Goal: Navigation & Orientation: Find specific page/section

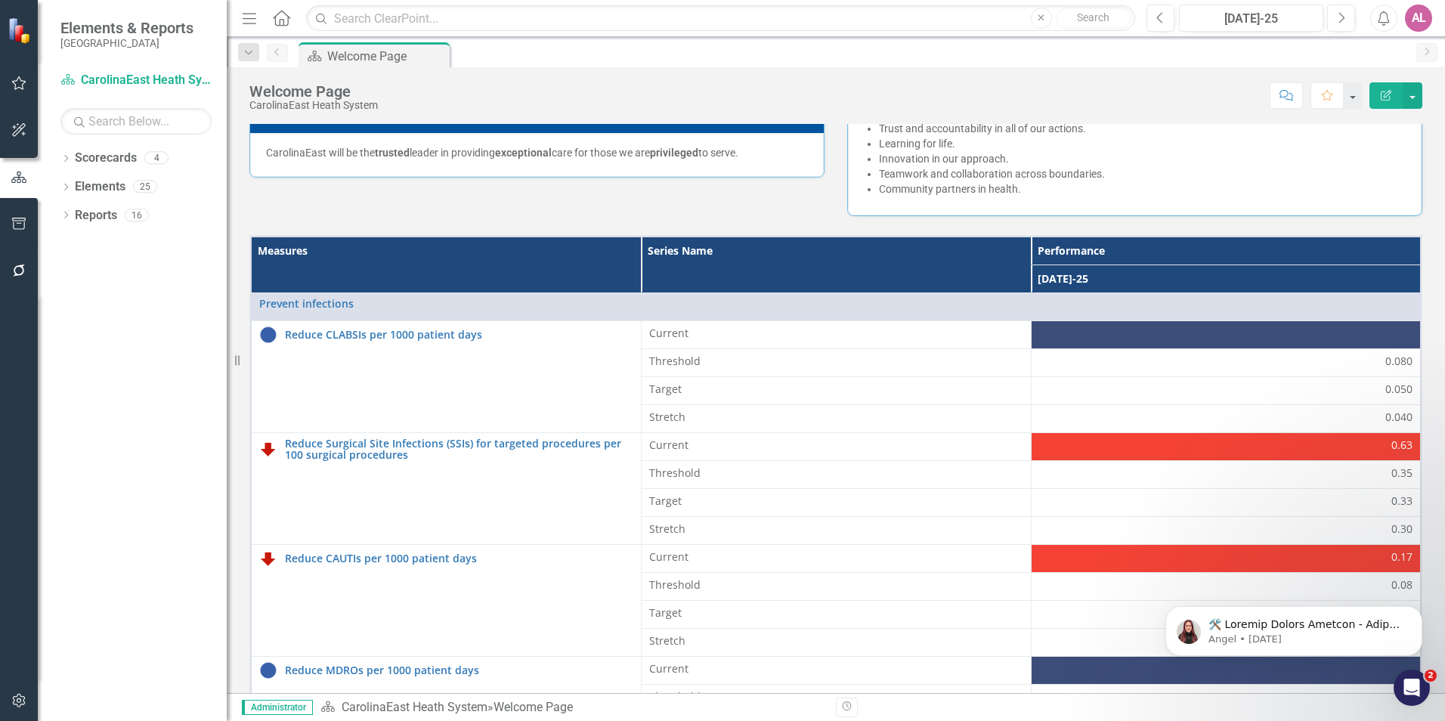
scroll to position [302, 0]
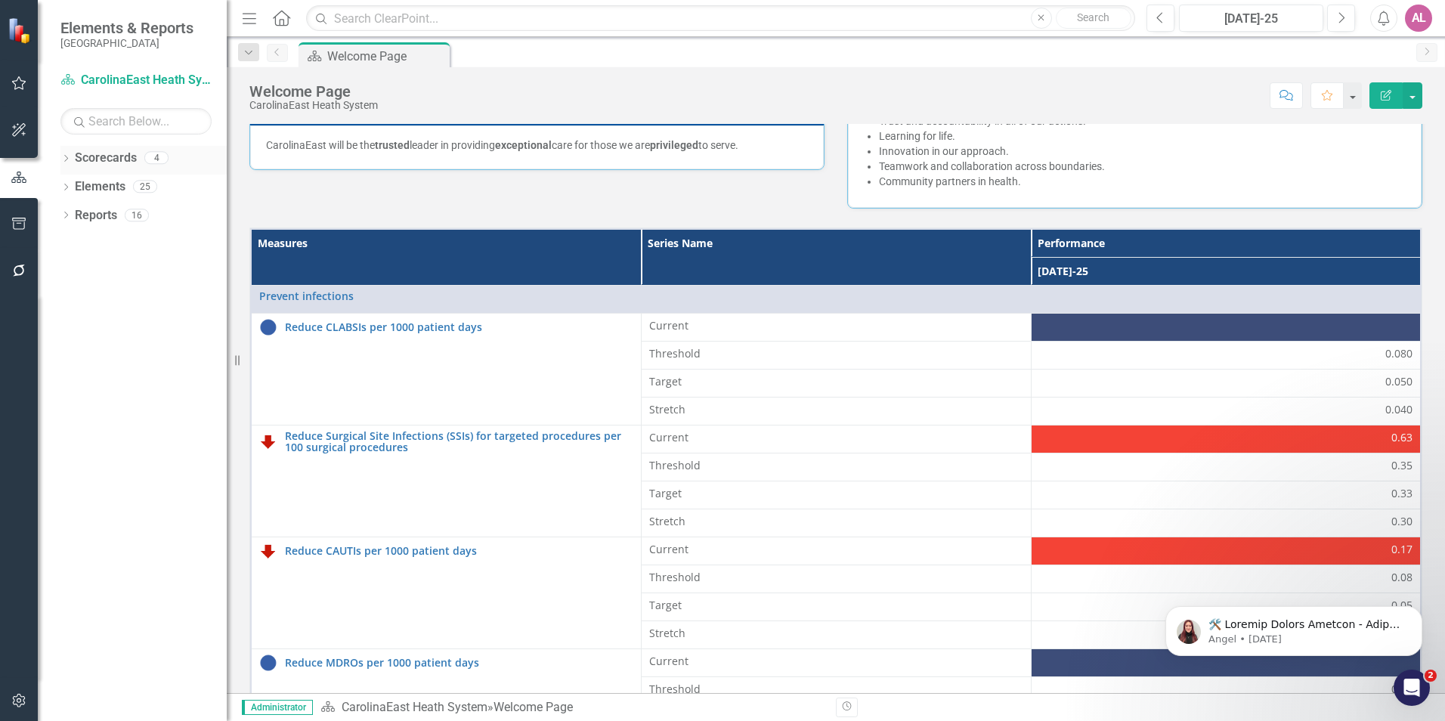
click at [136, 162] on link "Scorecards" at bounding box center [106, 158] width 62 height 17
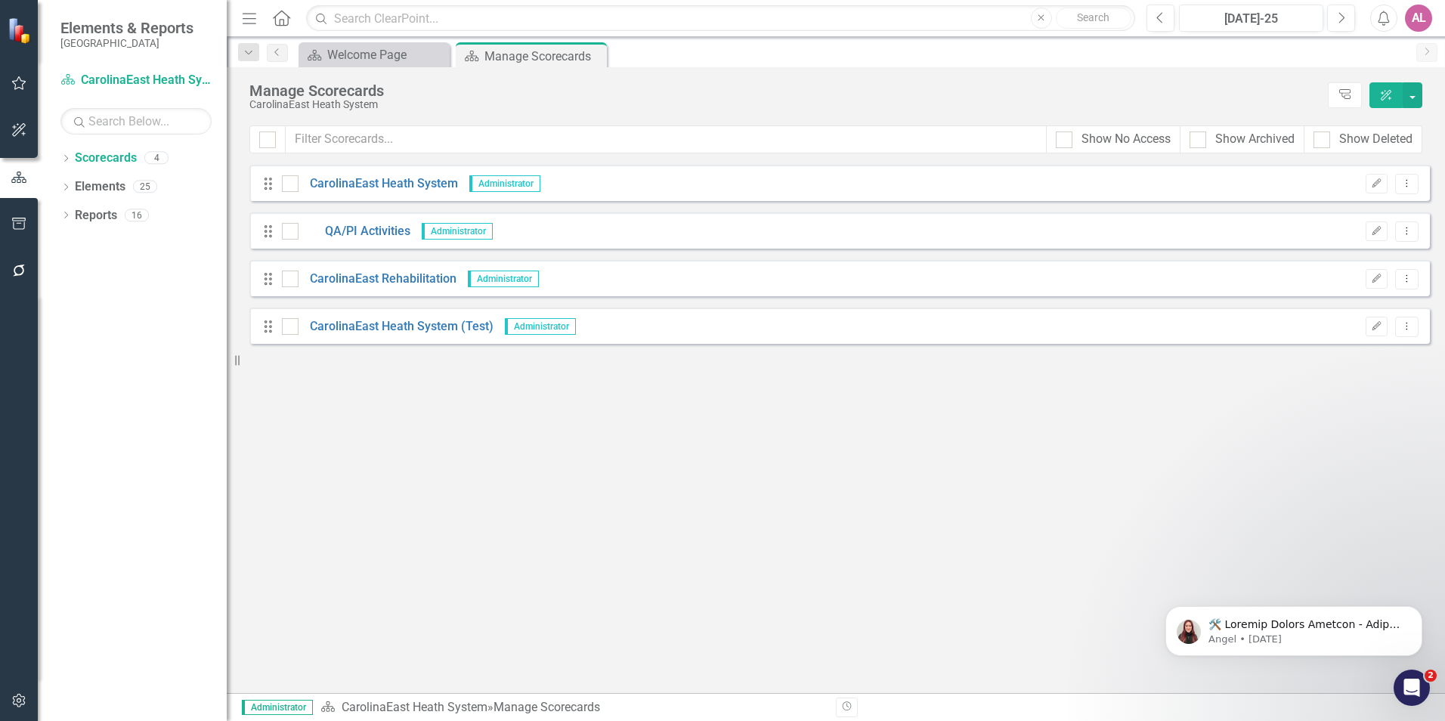
click at [366, 413] on div "Looks like you don't have any Scorecards set up yet. Why don't you add a Scorec…" at bounding box center [839, 429] width 1180 height 528
drag, startPoint x: 269, startPoint y: 424, endPoint x: 262, endPoint y: 417, distance: 9.6
click at [268, 424] on div "Looks like you don't have any Scorecards set up yet. Why don't you add a Scorec…" at bounding box center [839, 429] width 1180 height 528
click at [1411, 25] on div "AL" at bounding box center [1418, 18] width 27 height 27
click at [1374, 175] on link "icon.portal Success Portal" at bounding box center [1371, 189] width 119 height 28
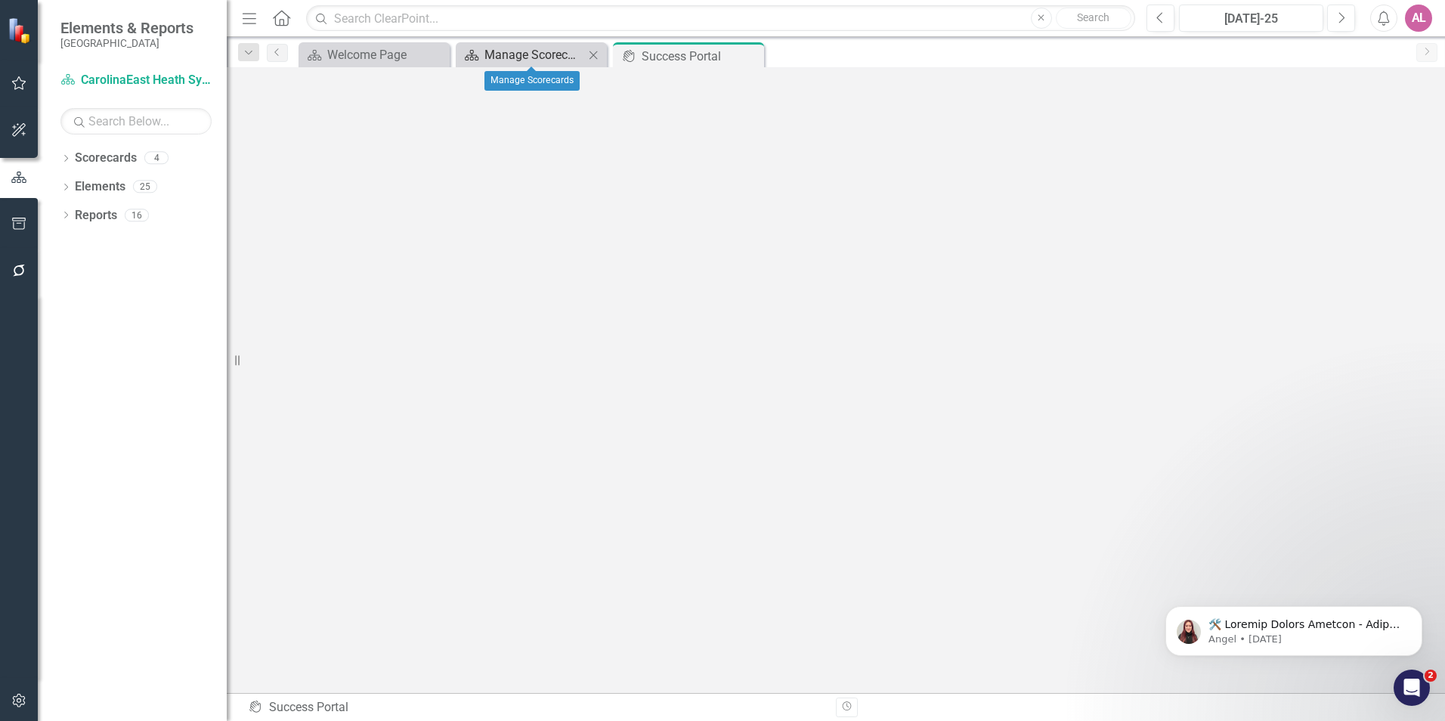
click at [521, 57] on div "Manage Scorecards" at bounding box center [534, 54] width 100 height 19
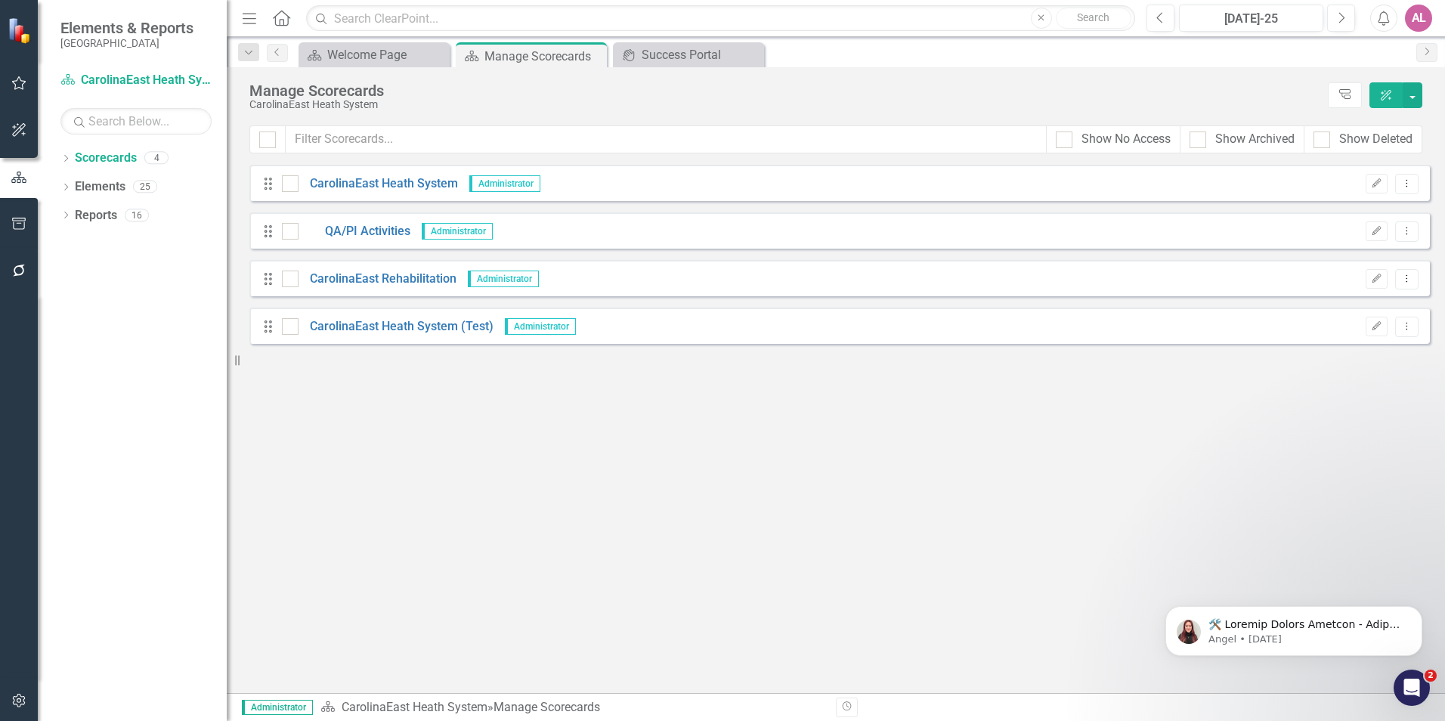
drag, startPoint x: 815, startPoint y: 398, endPoint x: 827, endPoint y: 399, distance: 12.9
click at [816, 399] on div "Looks like you don't have any Scorecards set up yet. Why don't you add a Scorec…" at bounding box center [839, 429] width 1180 height 528
click at [808, 493] on div "Looks like you don't have any Scorecards set up yet. Why don't you add a Scorec…" at bounding box center [839, 429] width 1180 height 528
drag, startPoint x: 908, startPoint y: 507, endPoint x: 897, endPoint y: 522, distance: 18.9
click at [907, 507] on div "Looks like you don't have any Scorecards set up yet. Why don't you add a Scorec…" at bounding box center [839, 429] width 1180 height 528
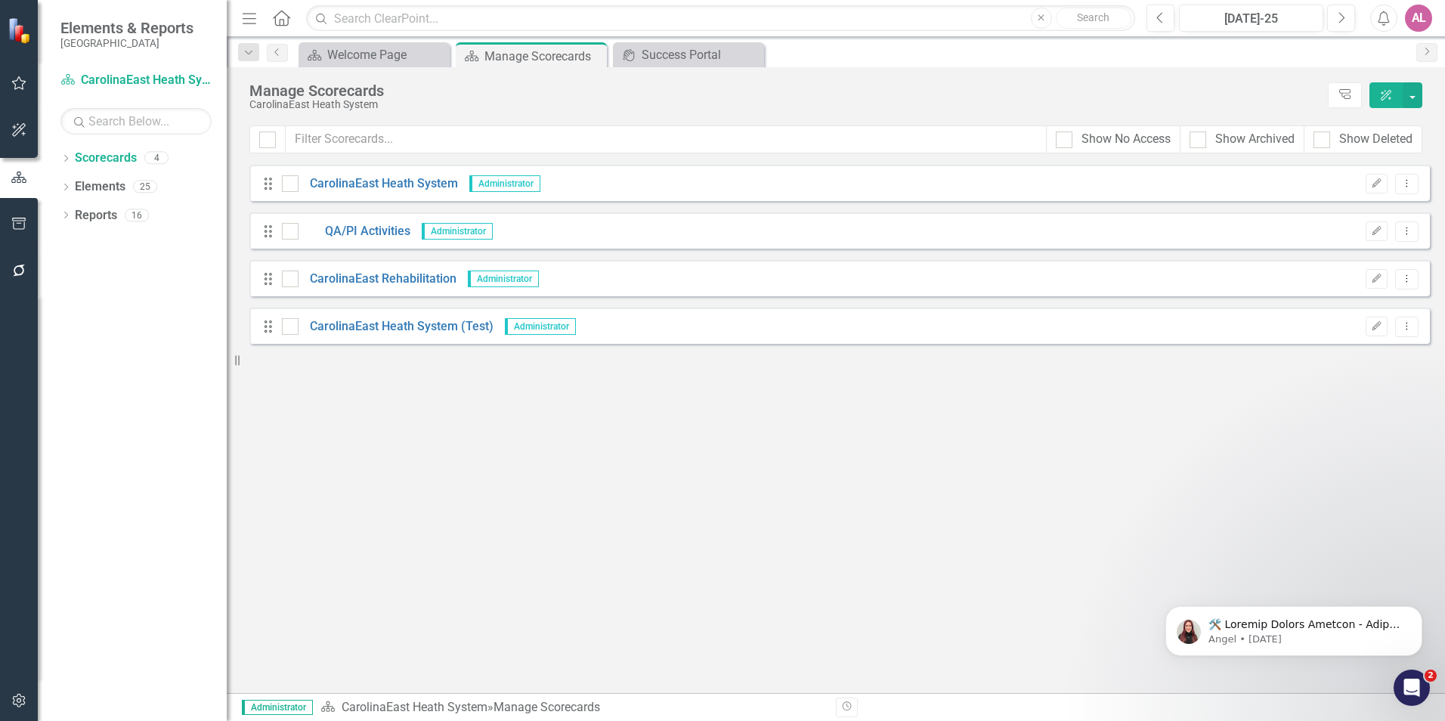
click at [559, 472] on div "Looks like you don't have any Scorecards set up yet. Why don't you add a Scorec…" at bounding box center [839, 429] width 1180 height 528
click at [1024, 643] on div "Looks like you don't have any Scorecards set up yet. Why don't you add a Scorec…" at bounding box center [839, 429] width 1180 height 528
click at [1037, 528] on div "Looks like you don't have any Scorecards set up yet. Why don't you add a Scorec…" at bounding box center [839, 429] width 1180 height 528
click at [597, 452] on div "Looks like you don't have any Scorecards set up yet. Why don't you add a Scorec…" at bounding box center [839, 429] width 1180 height 528
click at [377, 227] on link "QA/PI Activities" at bounding box center [354, 231] width 112 height 17
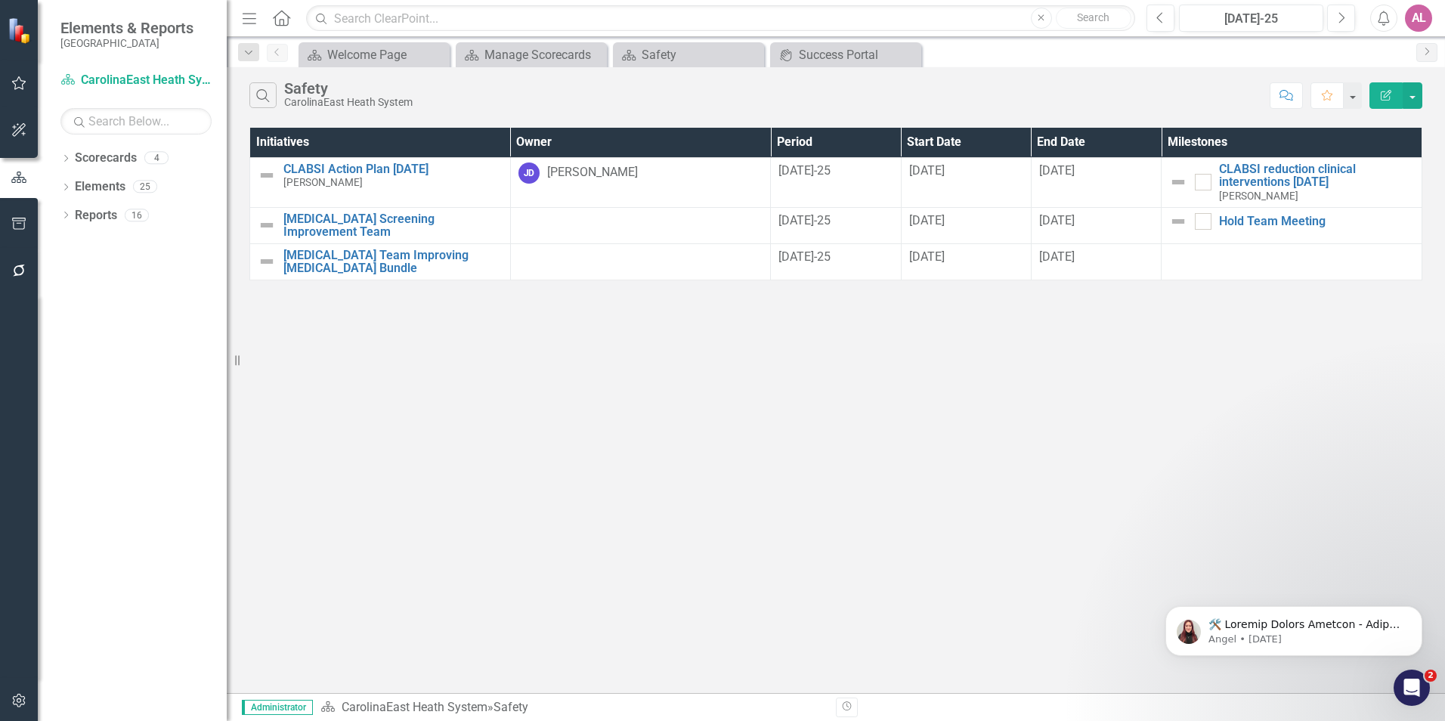
click at [1131, 598] on div "Search Safety CarolinaEast Heath System Comment Favorite Edit Report Initiative…" at bounding box center [836, 380] width 1218 height 626
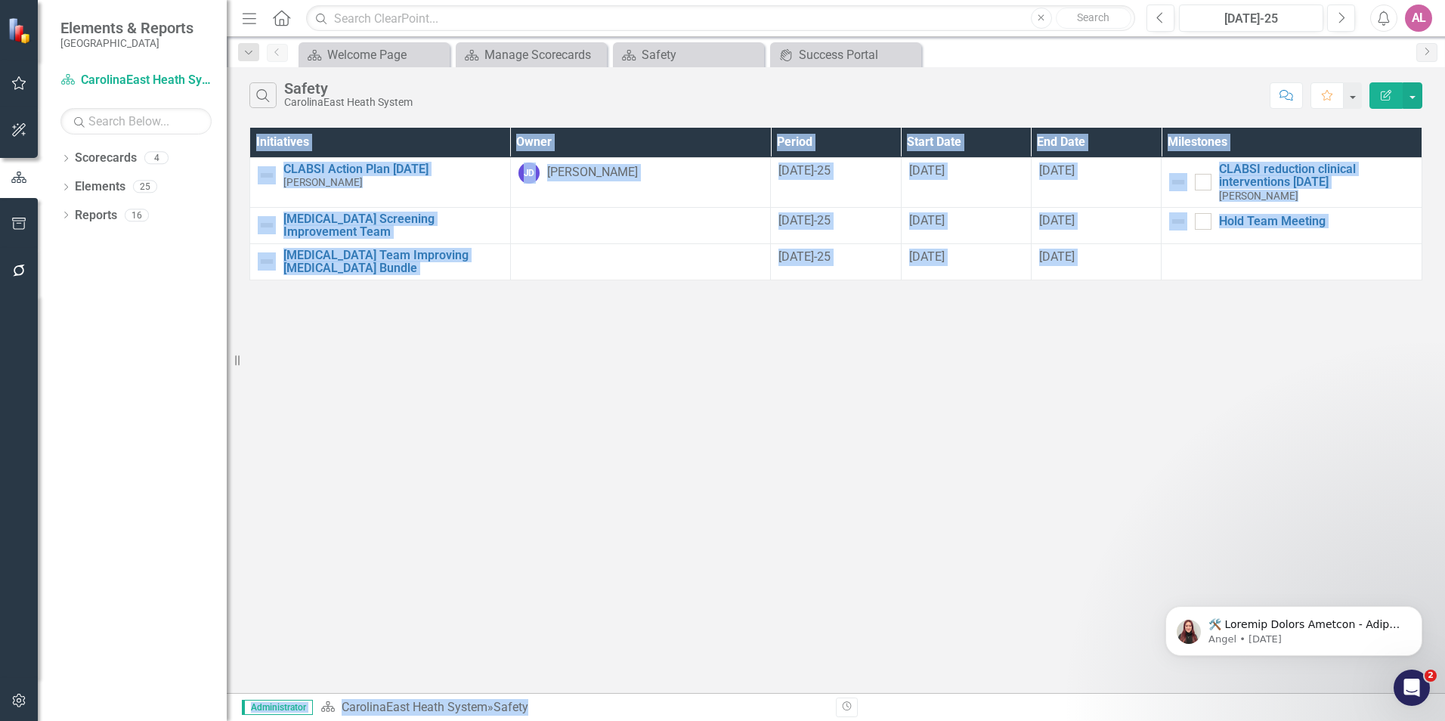
drag, startPoint x: 410, startPoint y: 685, endPoint x: 396, endPoint y: 745, distance: 61.4
click at [396, 720] on html "Elements & Reports CarolinaEast Medical Center Scorecard CarolinaEast Heath Sys…" at bounding box center [722, 360] width 1445 height 721
click at [1189, 297] on div "Search Safety CarolinaEast Heath System Comment Favorite Edit Report Initiative…" at bounding box center [836, 380] width 1218 height 626
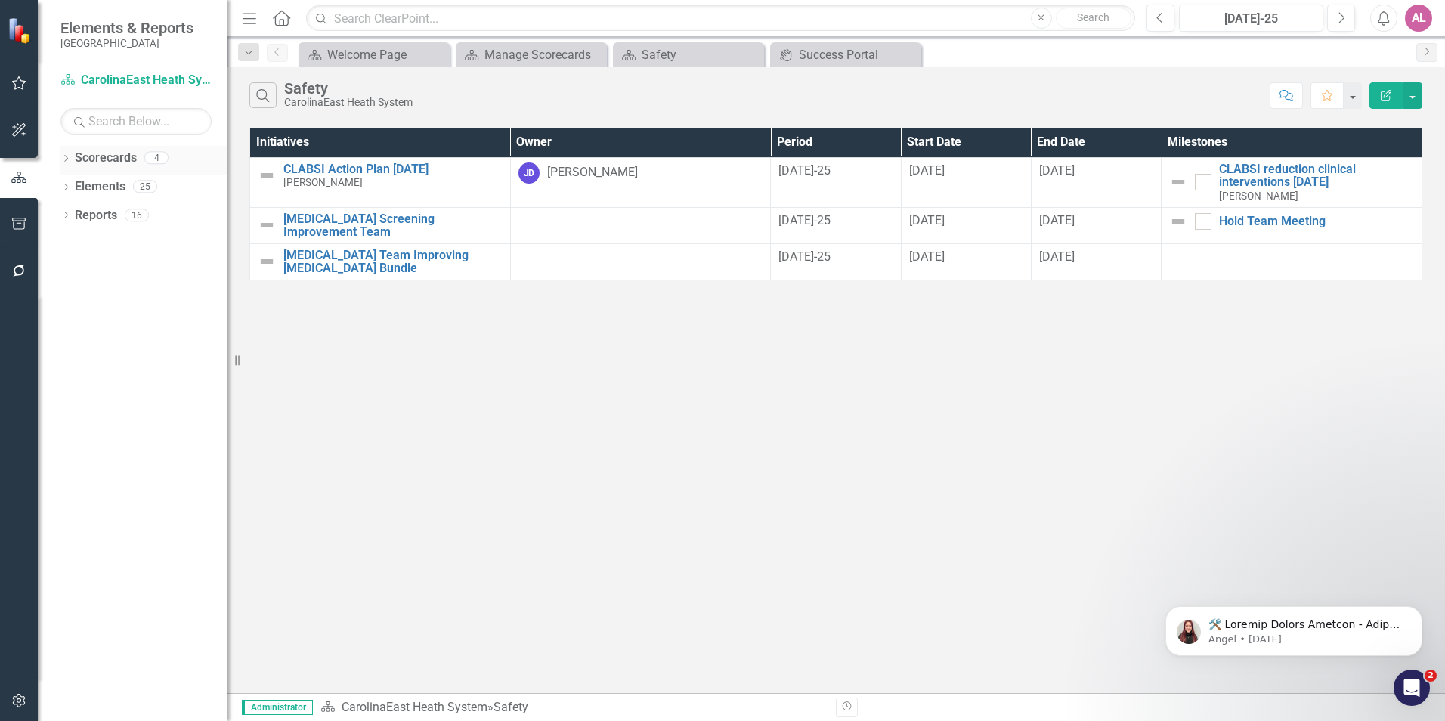
click at [145, 168] on div "Scorecards 4" at bounding box center [151, 160] width 152 height 29
click at [66, 163] on icon "Dropdown" at bounding box center [65, 160] width 11 height 8
click at [65, 298] on icon at bounding box center [66, 301] width 4 height 7
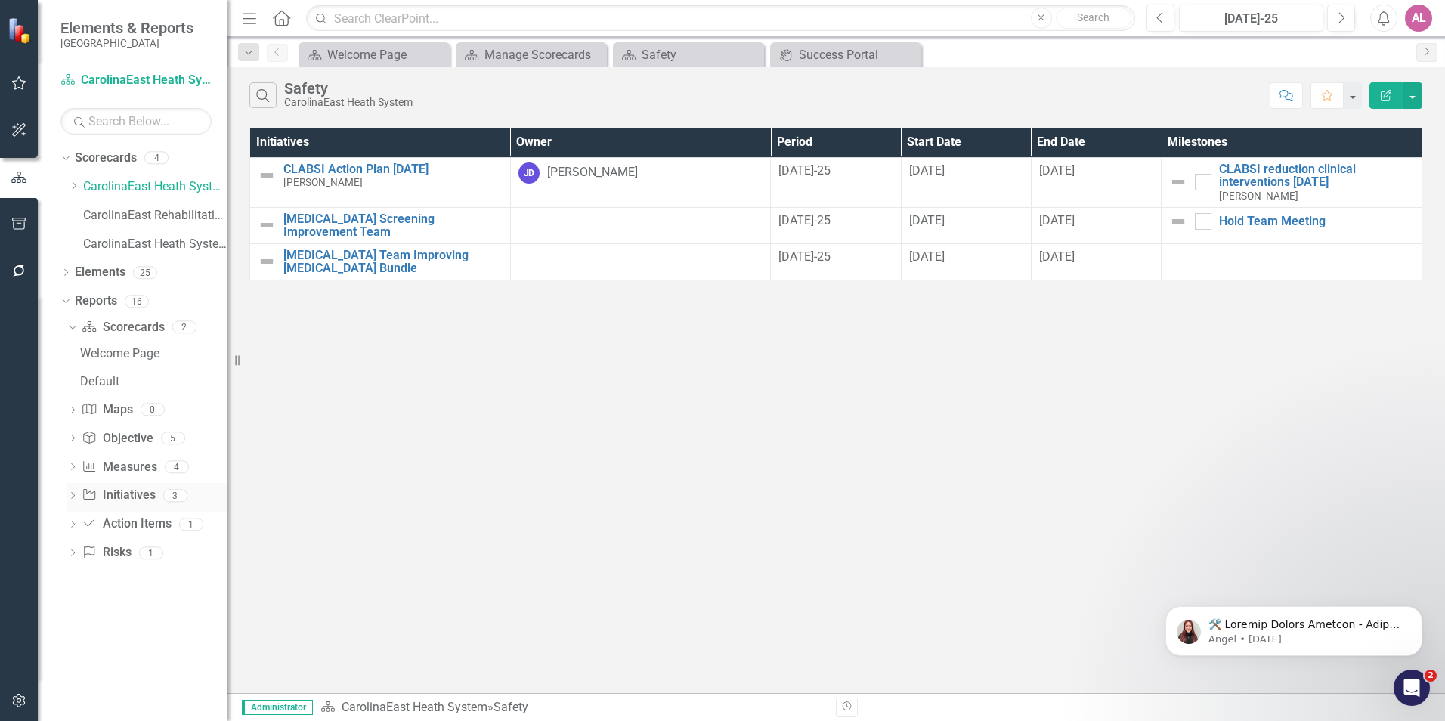
click at [74, 489] on div "Dropdown Initiative Initiatives 3" at bounding box center [146, 497] width 159 height 29
click at [74, 490] on div "Dropdown Initiative Initiatives 3" at bounding box center [146, 497] width 159 height 29
click at [74, 503] on div "Dropdown" at bounding box center [72, 497] width 11 height 13
click at [141, 457] on link "Initiatives" at bounding box center [151, 468] width 150 height 24
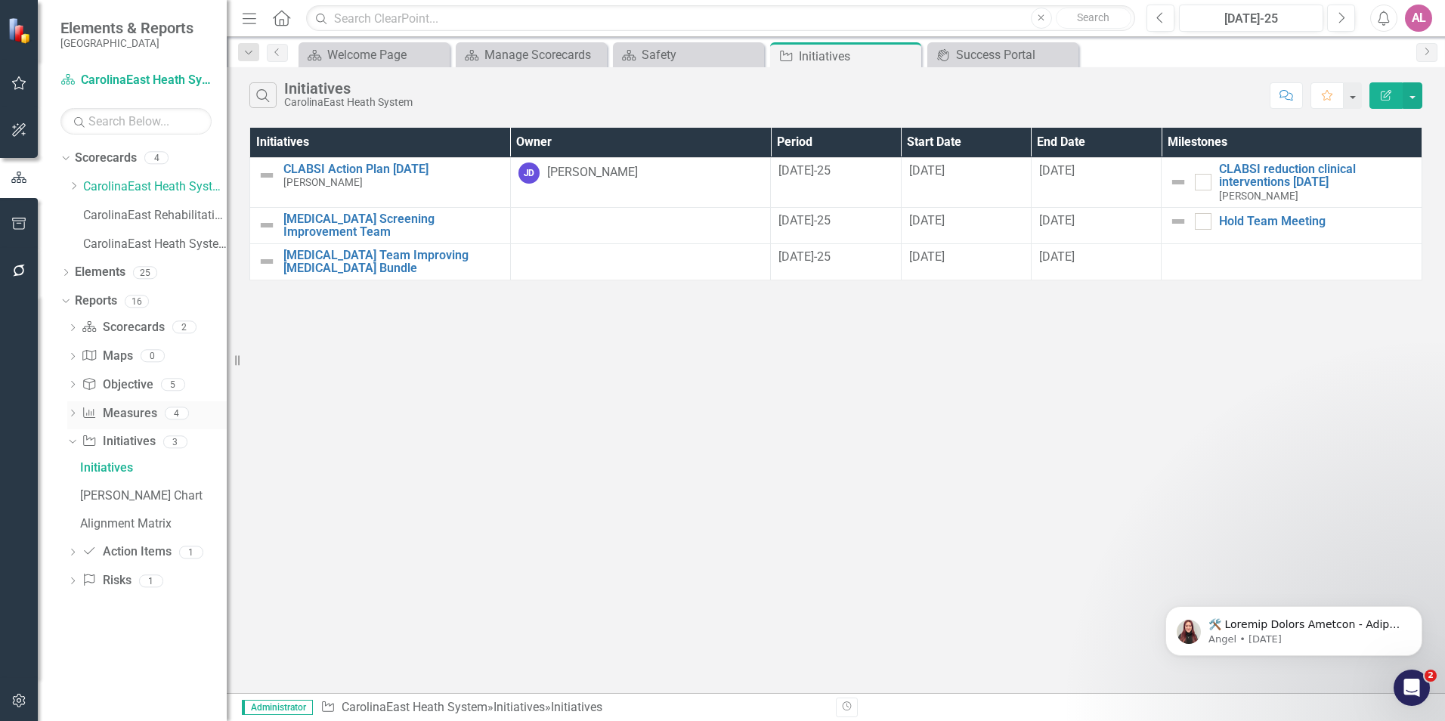
click at [142, 415] on link "Measure Measures" at bounding box center [119, 413] width 75 height 17
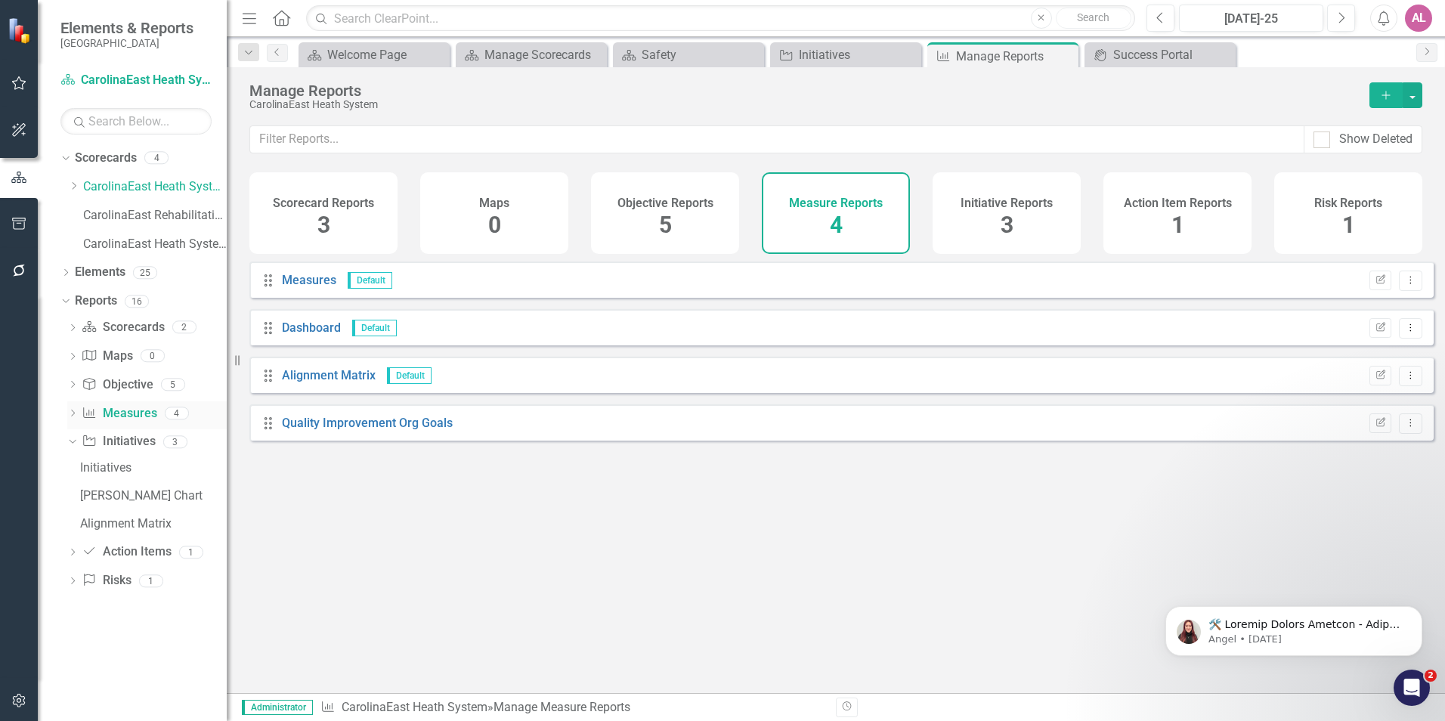
click at [80, 416] on div "Dropdown Measure Measures 4" at bounding box center [146, 415] width 159 height 29
click at [75, 419] on icon "Dropdown" at bounding box center [72, 414] width 11 height 8
click at [134, 438] on div "Measures" at bounding box center [153, 440] width 147 height 14
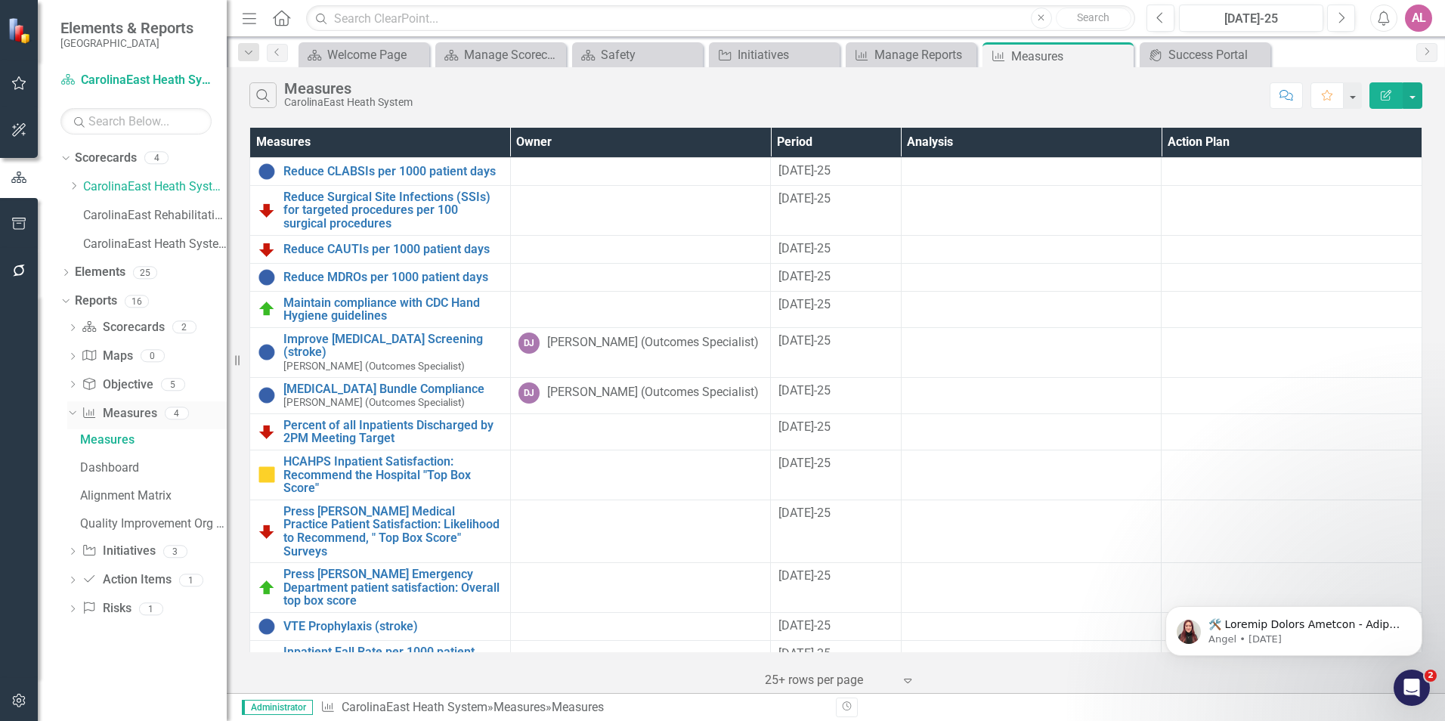
click at [73, 409] on icon "Dropdown" at bounding box center [70, 412] width 8 height 11
click at [76, 388] on icon "Dropdown" at bounding box center [72, 386] width 11 height 8
click at [132, 401] on link "Objective" at bounding box center [151, 411] width 150 height 24
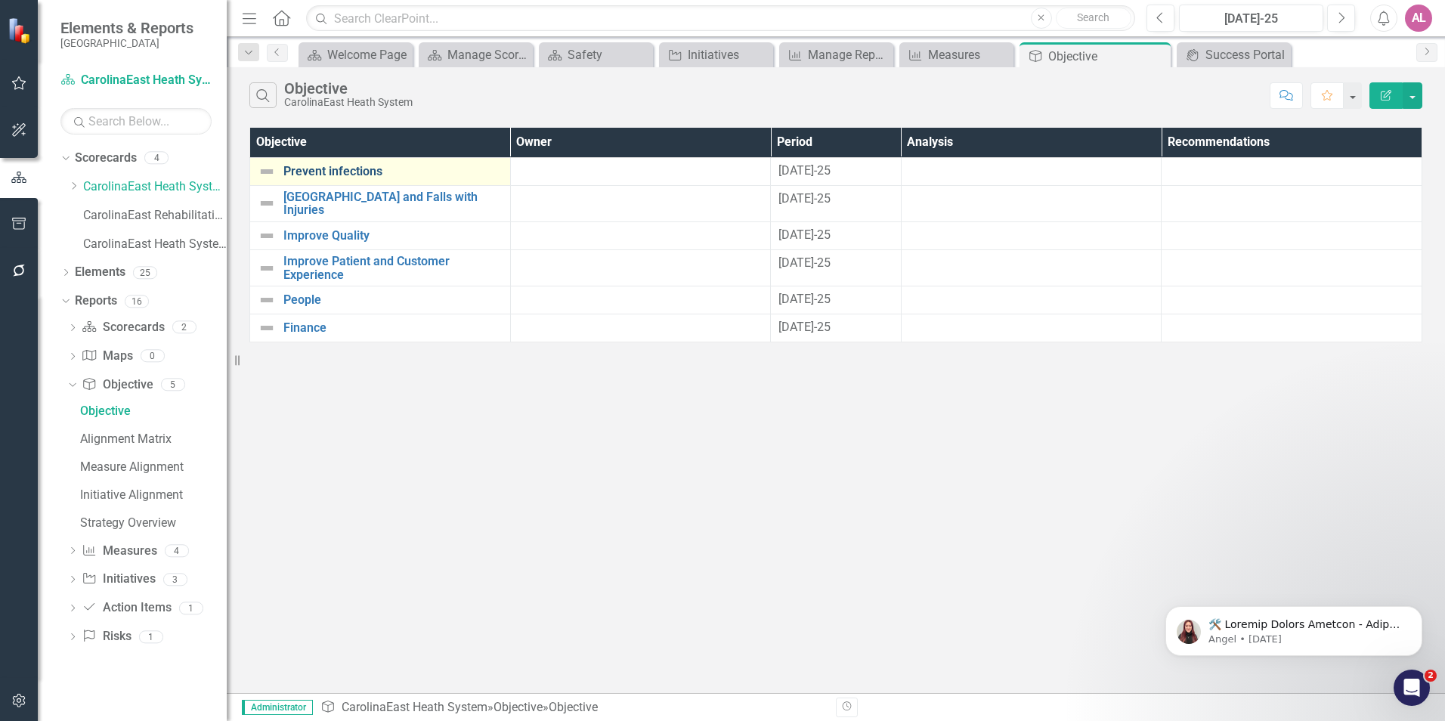
click at [335, 175] on link "Prevent infections" at bounding box center [392, 172] width 219 height 14
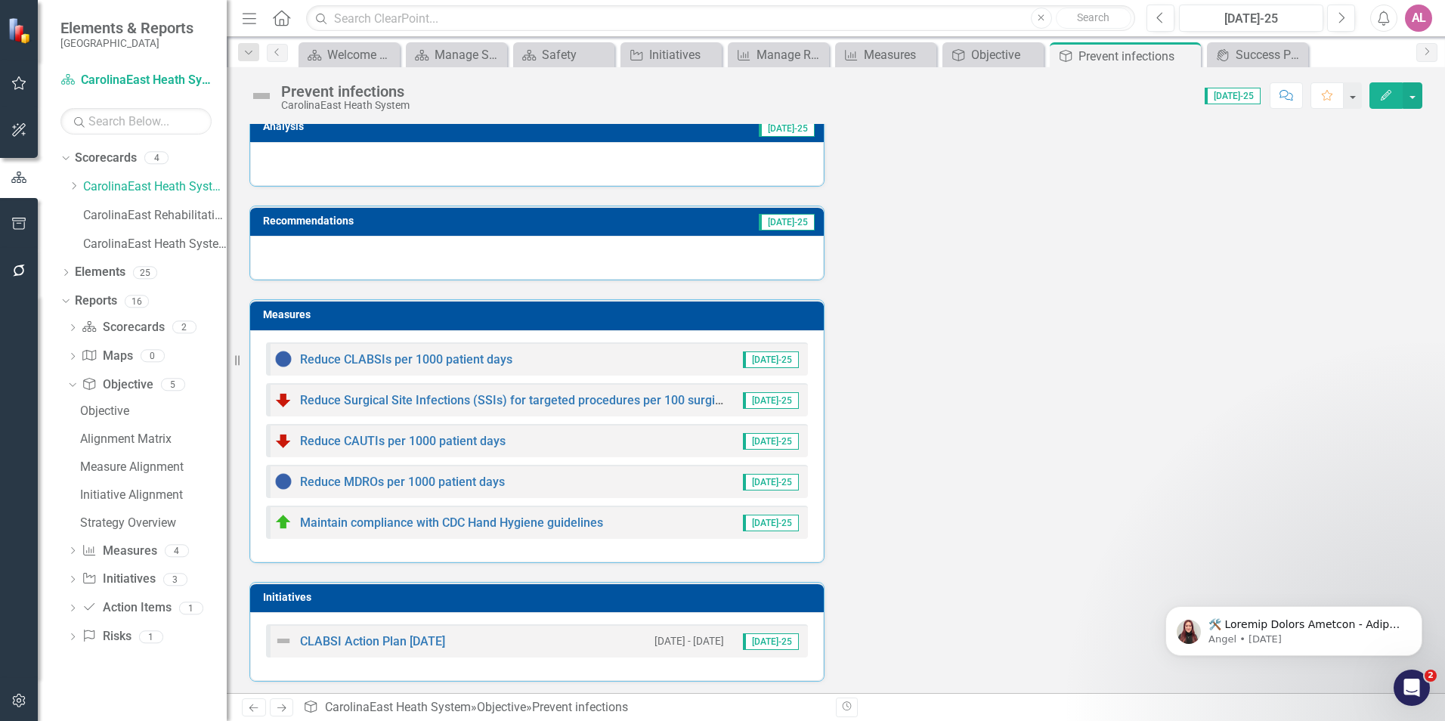
scroll to position [113, 0]
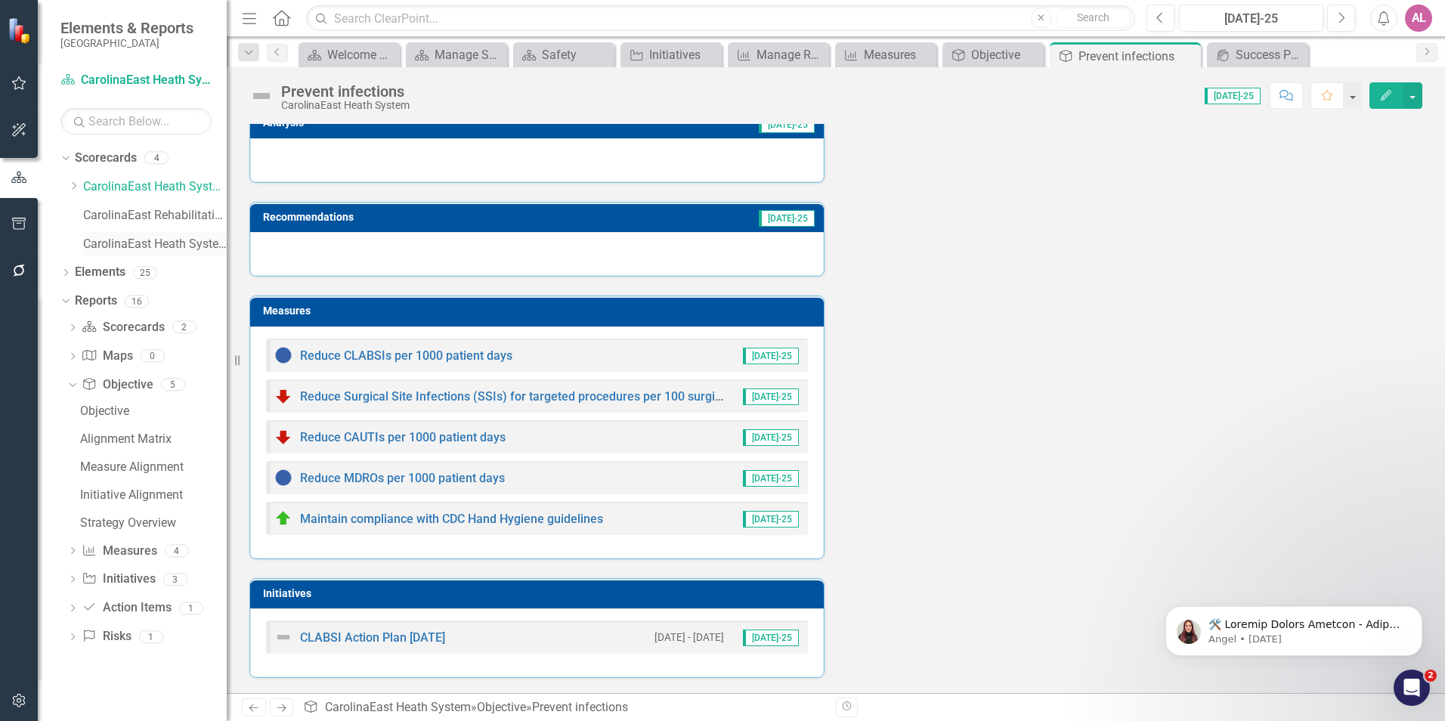
click at [182, 249] on link "CarolinaEast Heath System (Test)" at bounding box center [155, 244] width 144 height 17
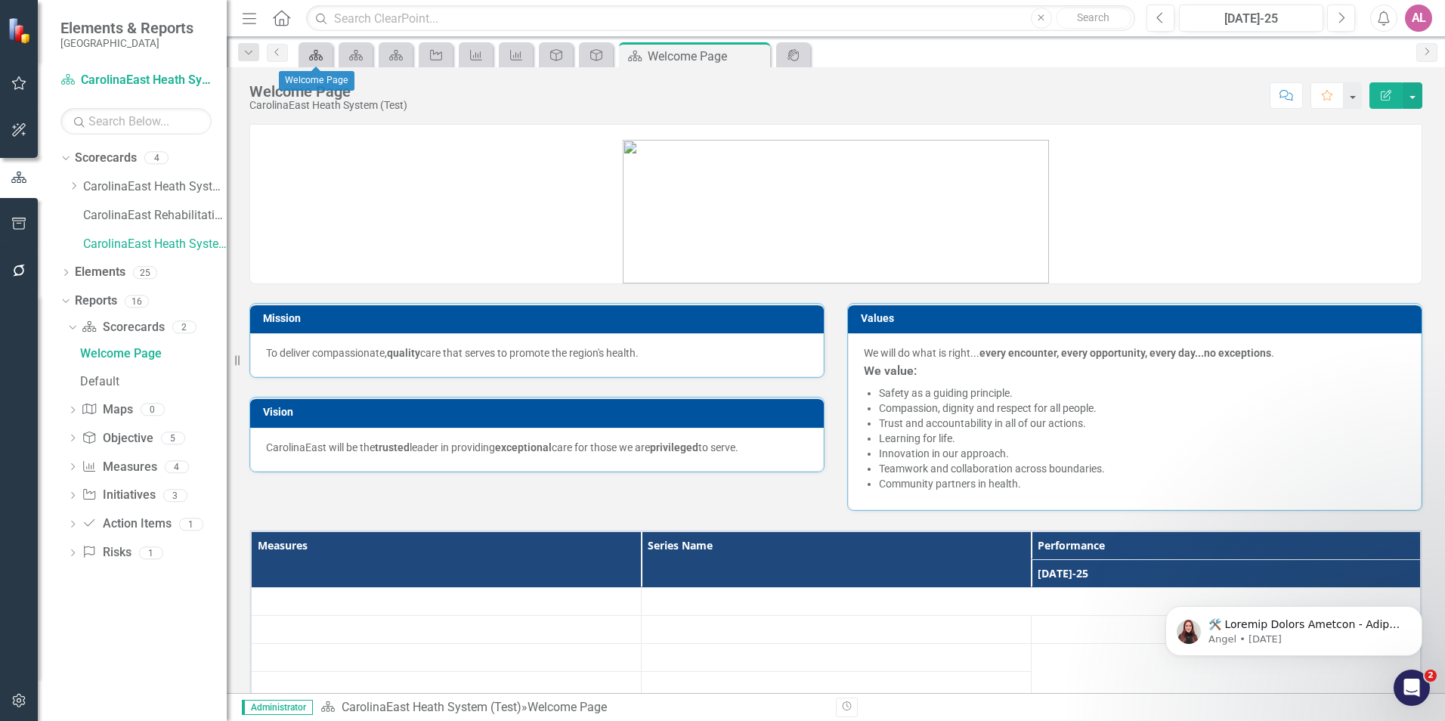
click at [327, 57] on link "Scorecard" at bounding box center [315, 54] width 26 height 19
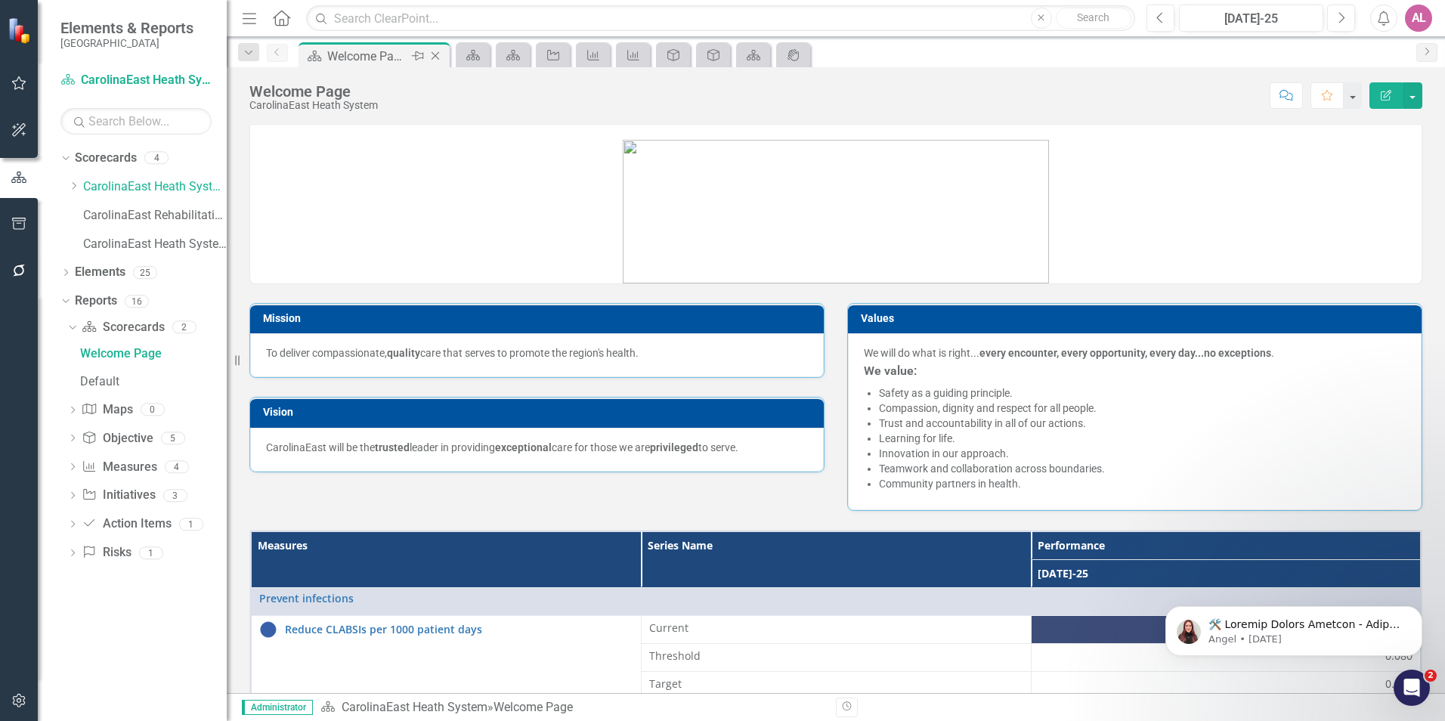
click at [438, 59] on icon at bounding box center [435, 56] width 8 height 8
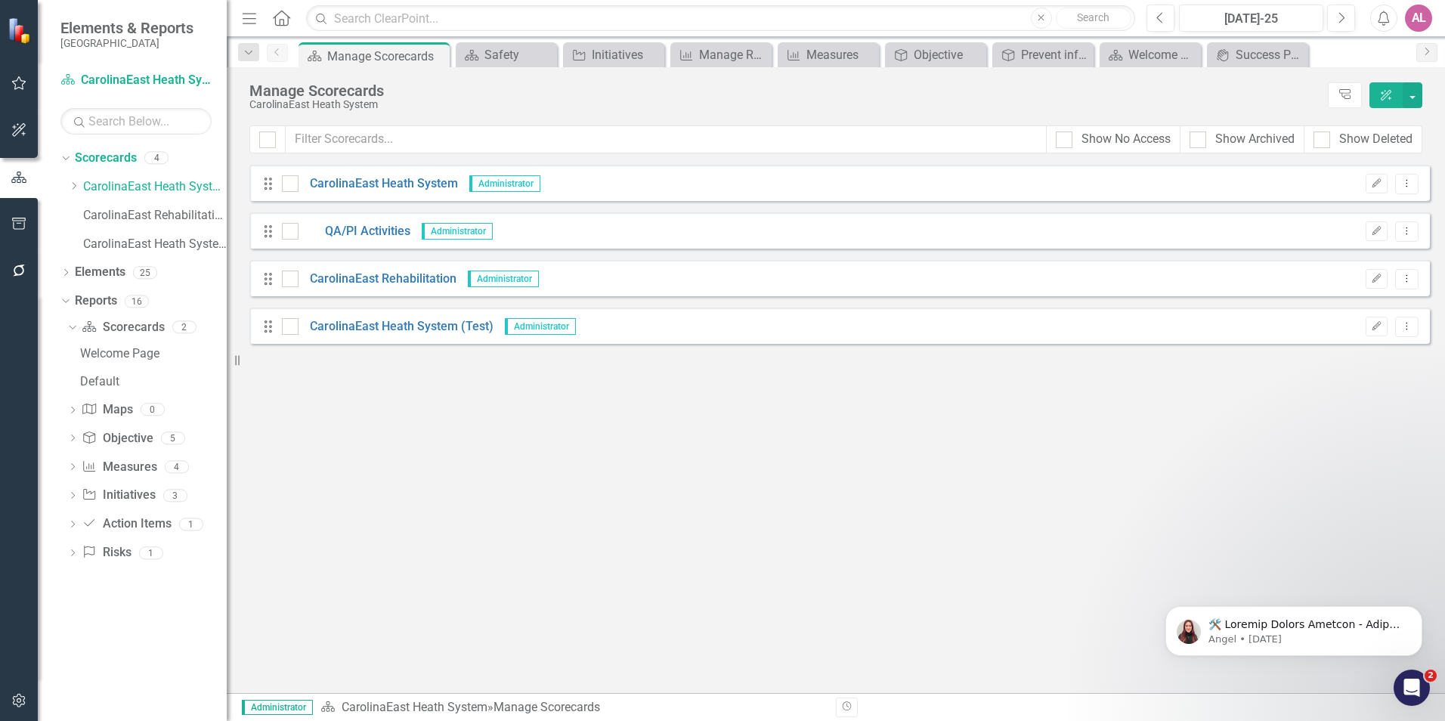
click at [0, 0] on icon at bounding box center [0, 0] width 0 height 0
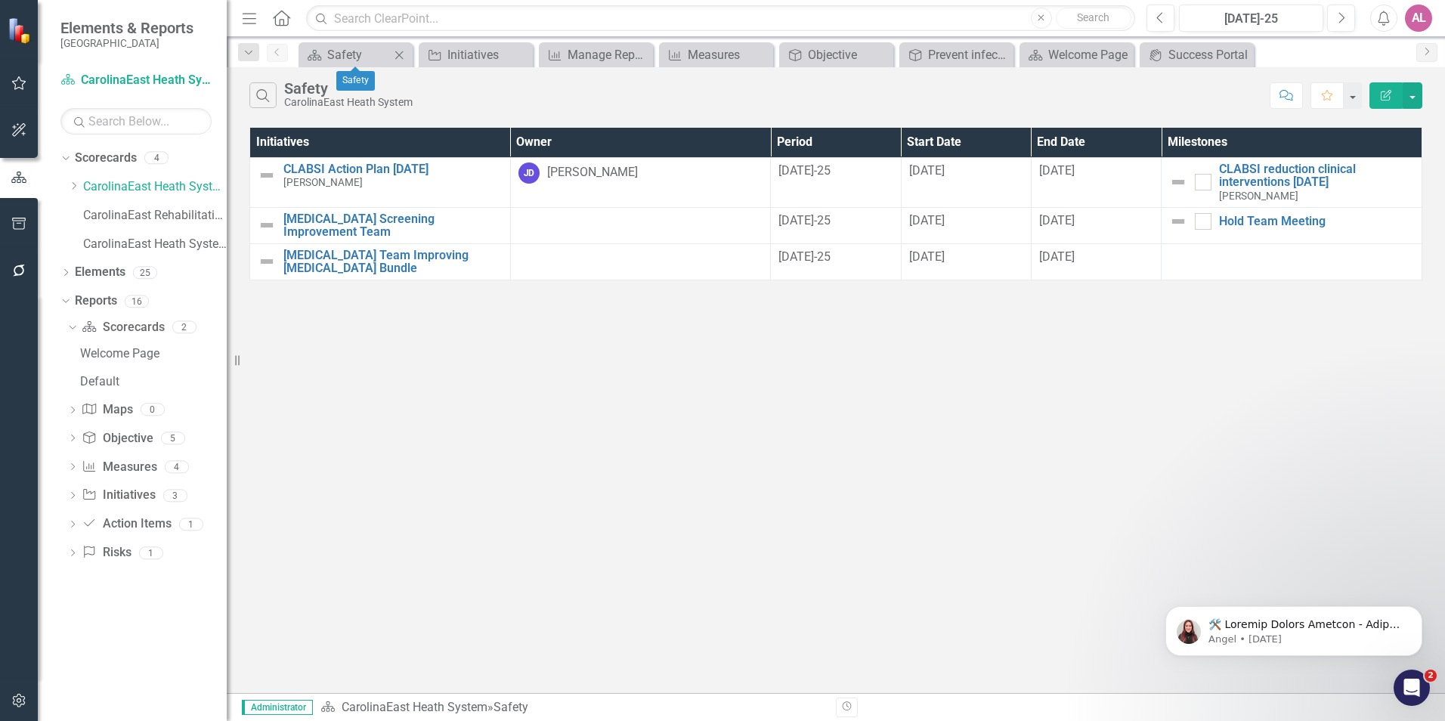
click at [398, 55] on icon "Close" at bounding box center [398, 55] width 15 height 12
click at [0, 0] on icon "Close" at bounding box center [0, 0] width 0 height 0
click at [414, 52] on icon "Close" at bounding box center [415, 55] width 15 height 12
click at [434, 51] on icon "Close" at bounding box center [435, 55] width 15 height 12
click at [0, 0] on icon "Close" at bounding box center [0, 0] width 0 height 0
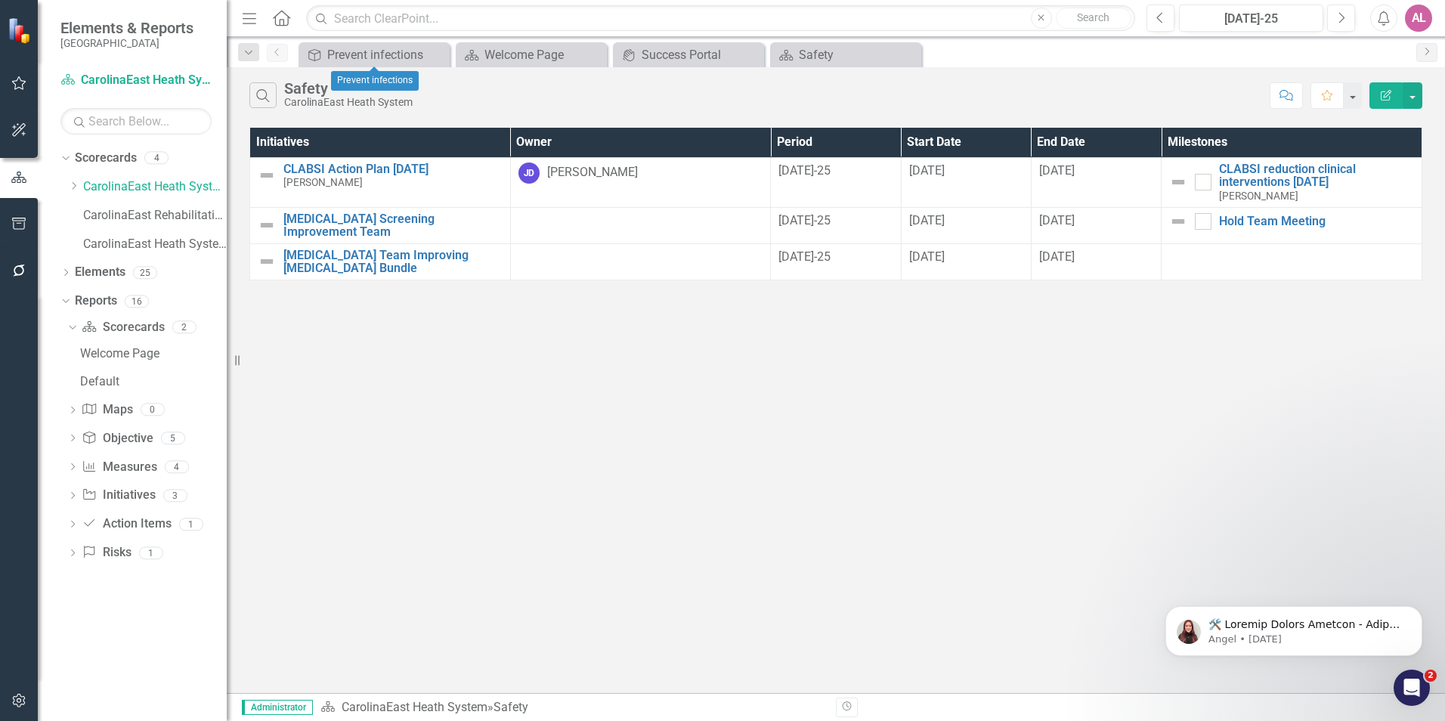
click at [0, 0] on icon "Close" at bounding box center [0, 0] width 0 height 0
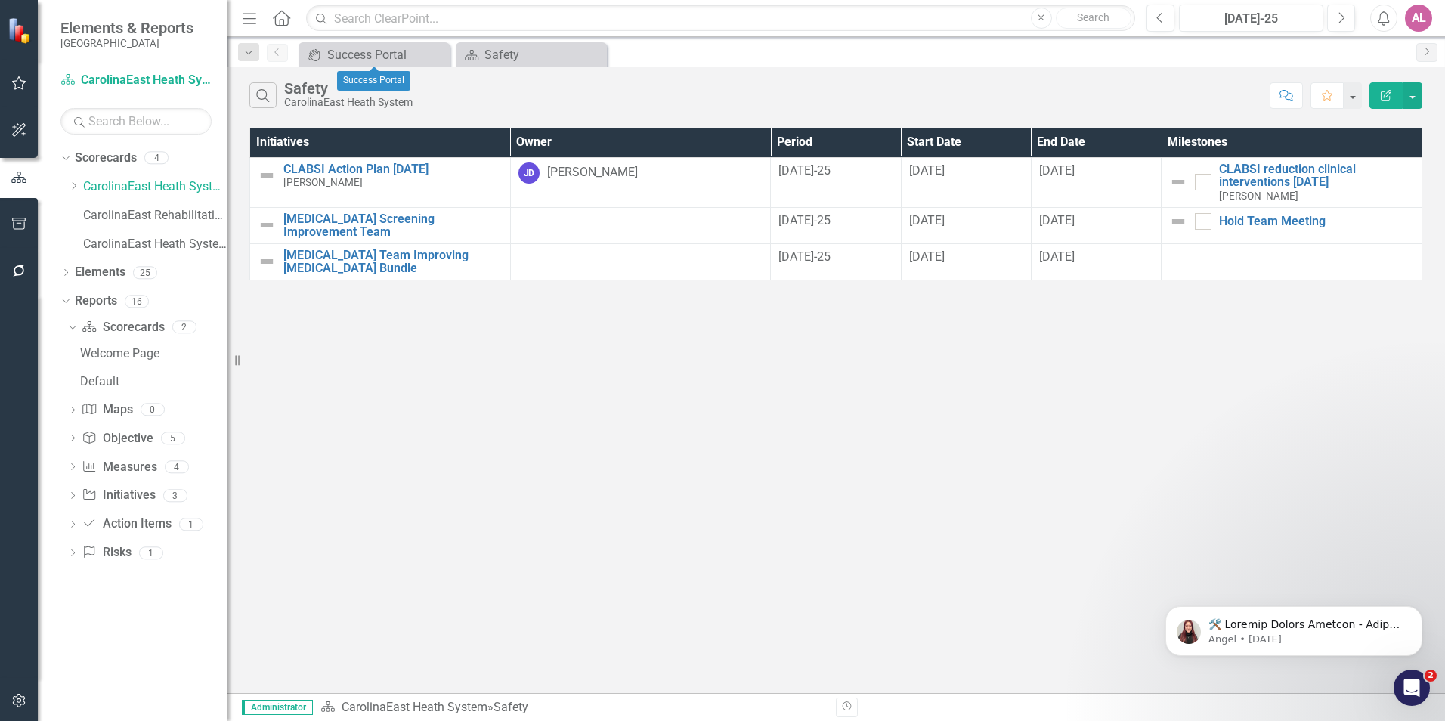
click at [0, 0] on icon "Close" at bounding box center [0, 0] width 0 height 0
click at [434, 51] on div "Safety" at bounding box center [386, 54] width 119 height 19
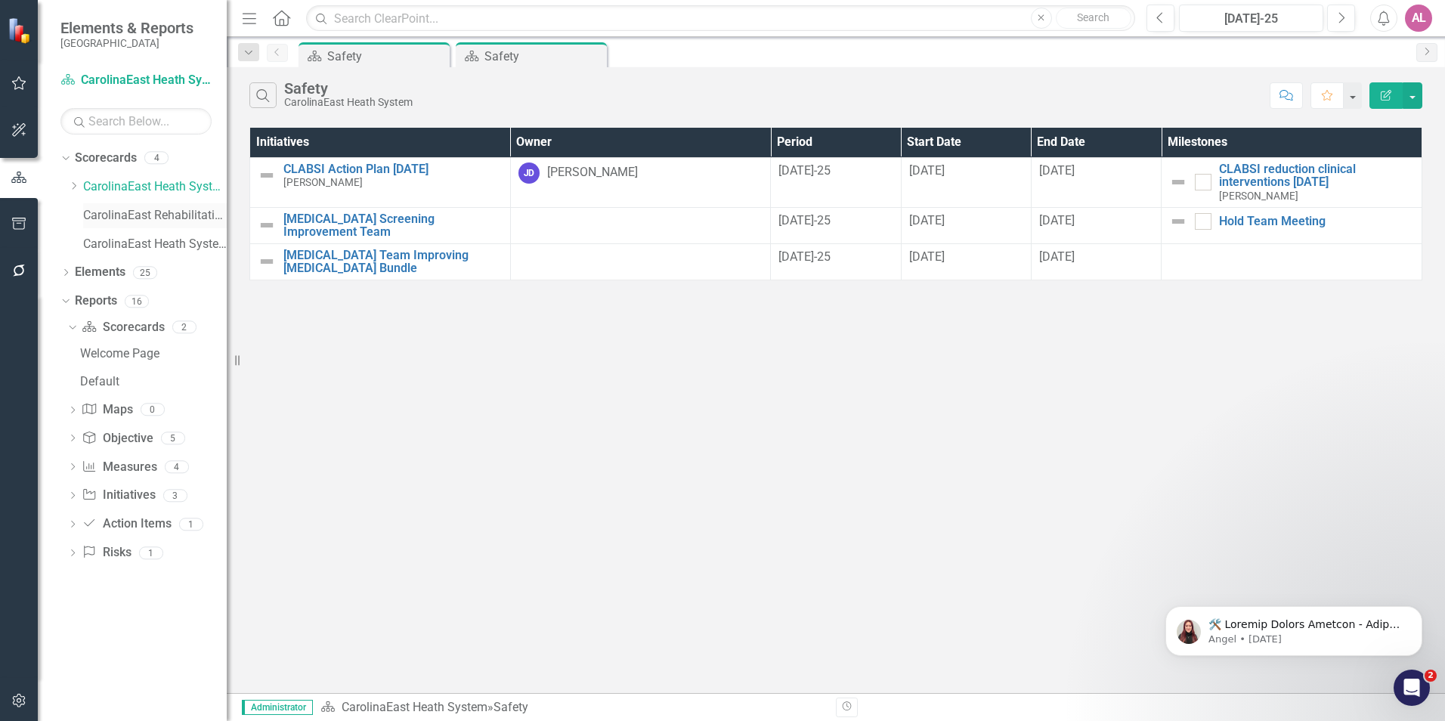
click at [184, 214] on link "CarolinaEast Rehabilitation" at bounding box center [155, 215] width 144 height 17
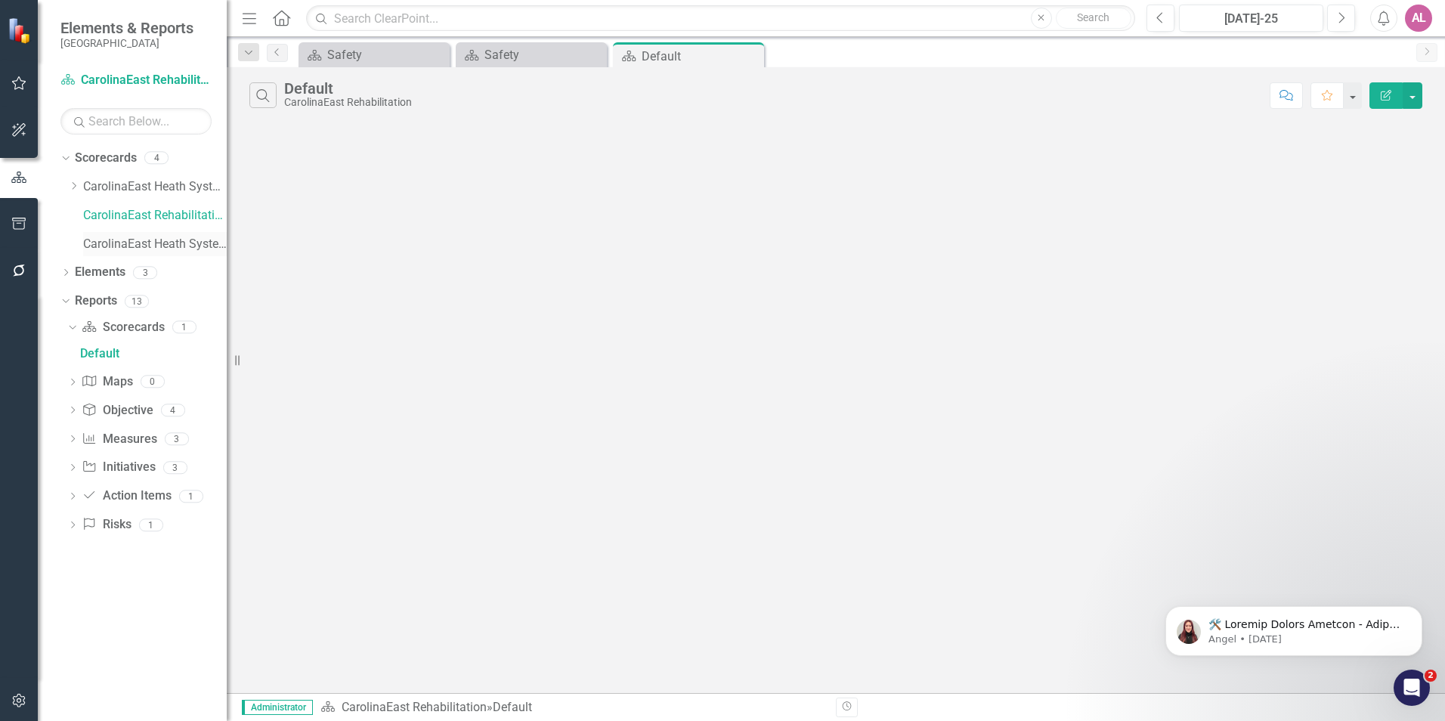
click at [193, 247] on link "CarolinaEast Heath System (Test)" at bounding box center [155, 244] width 144 height 17
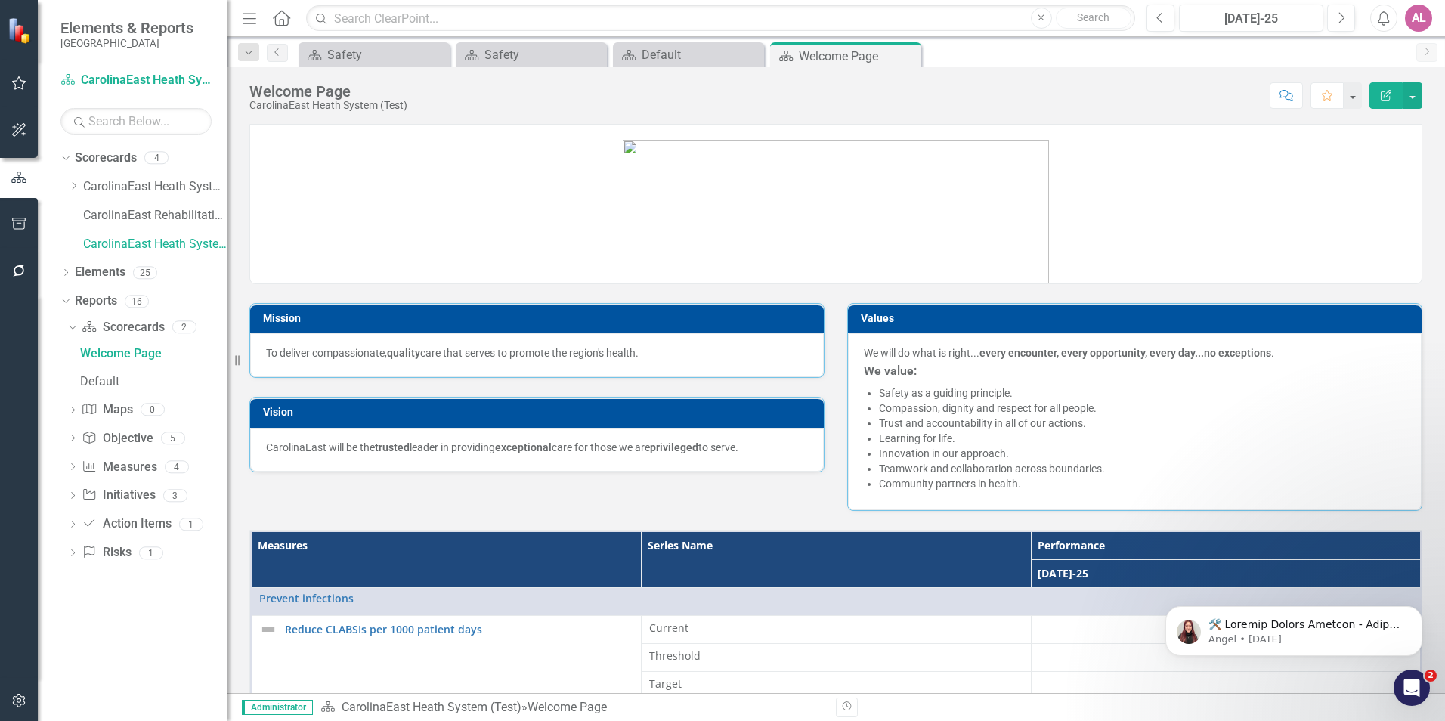
click at [1130, 231] on link at bounding box center [835, 204] width 1171 height 157
